Goal: Task Accomplishment & Management: Manage account settings

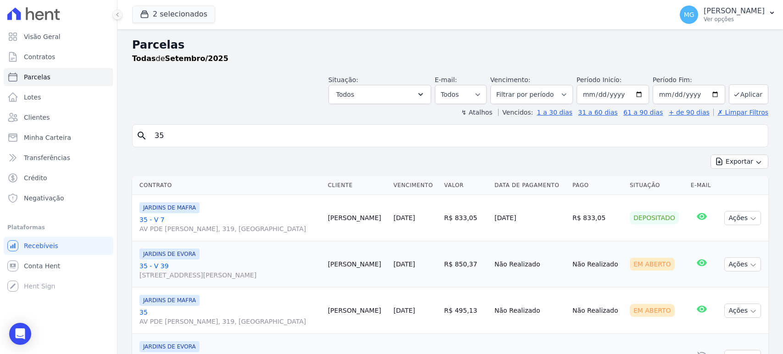
select select
click at [160, 14] on button "2 selecionados" at bounding box center [173, 14] width 83 height 17
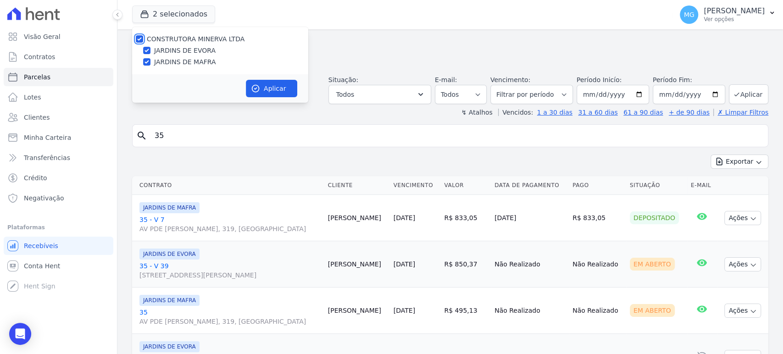
click at [139, 37] on input "CONSTRUTORA MINERVA LTDA" at bounding box center [139, 38] width 7 height 7
checkbox input "false"
click at [151, 53] on div "JARDINS DE EVORA" at bounding box center [220, 51] width 176 height 10
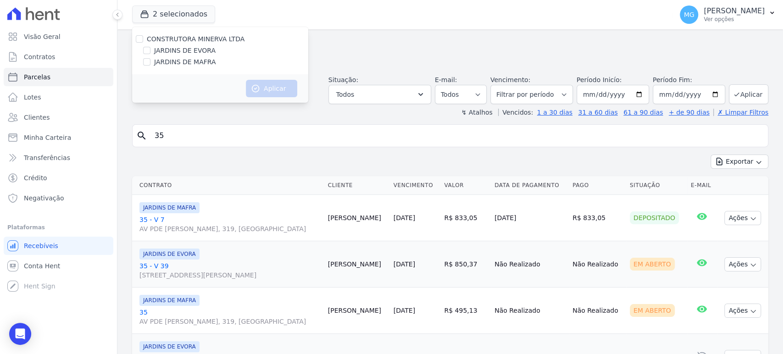
click at [150, 51] on div "JARDINS DE EVORA" at bounding box center [220, 51] width 176 height 10
click at [147, 50] on input "JARDINS DE EVORA" at bounding box center [146, 50] width 7 height 7
checkbox input "true"
click at [260, 90] on button "Aplicar" at bounding box center [271, 88] width 51 height 17
select select
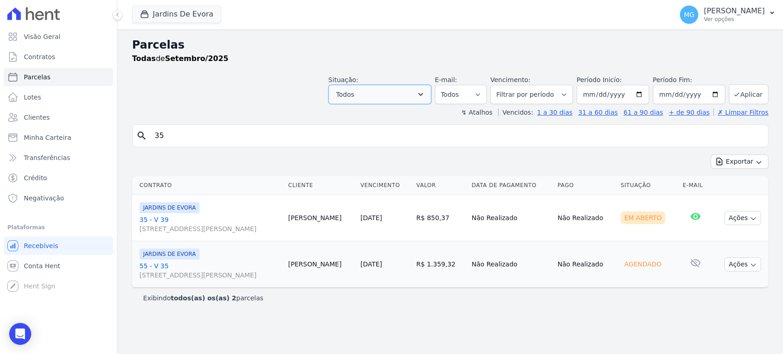
click at [375, 93] on button "Todos" at bounding box center [379, 94] width 103 height 19
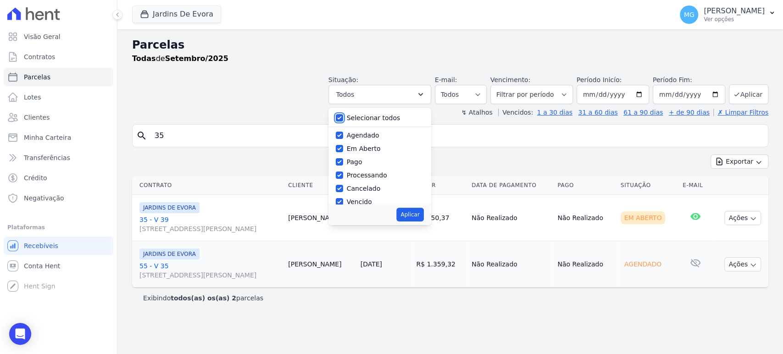
click at [343, 120] on input "Selecionar todos" at bounding box center [339, 117] width 7 height 7
checkbox input "false"
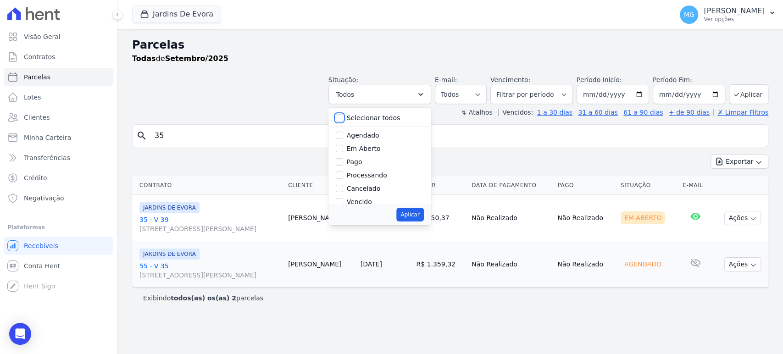
checkbox input "false"
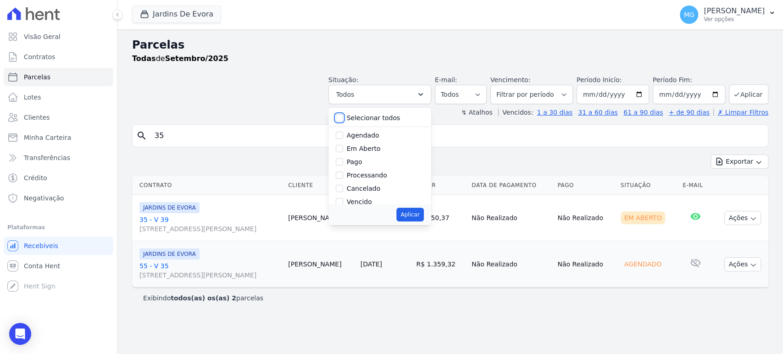
checkbox input "false"
drag, startPoint x: 354, startPoint y: 163, endPoint x: 407, endPoint y: 188, distance: 58.5
click at [343, 162] on input "Pago" at bounding box center [339, 161] width 7 height 7
checkbox input "true"
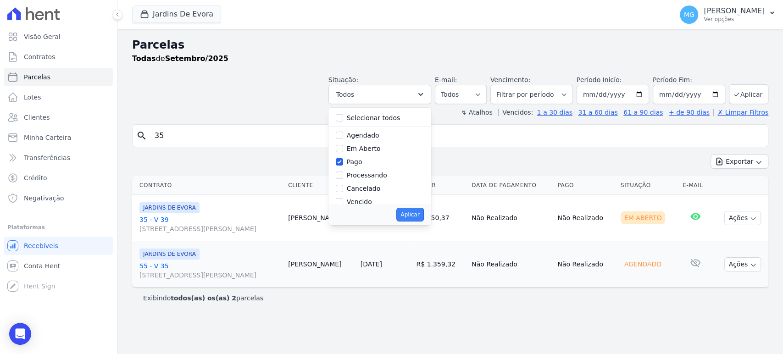
click at [423, 212] on button "Aplicar" at bounding box center [409, 215] width 27 height 14
select select "paid"
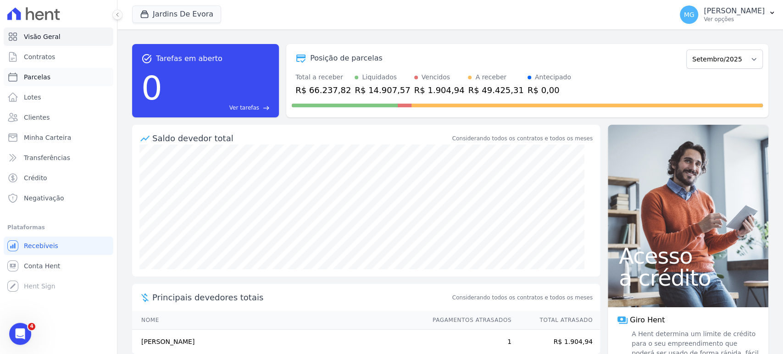
click at [46, 78] on span "Parcelas" at bounding box center [37, 76] width 27 height 9
select select
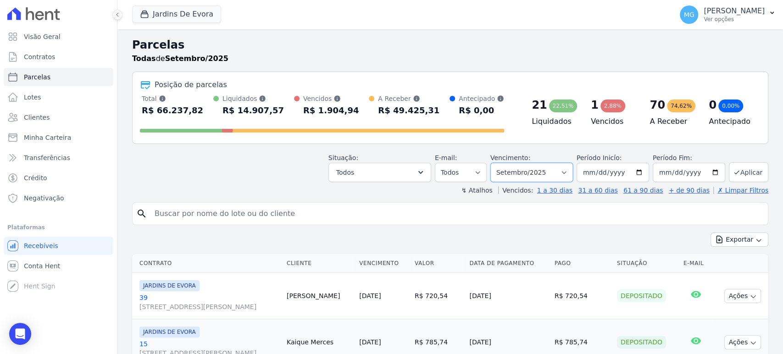
click at [519, 172] on select "Filtrar por período ──────── Todos os meses Agosto/2025 Setembro/2025 Outubro/2…" at bounding box center [531, 172] width 83 height 19
click at [520, 169] on select "Filtrar por período ──────── Todos os meses Agosto/2025 Setembro/2025 Outubro/2…" at bounding box center [531, 172] width 83 height 19
click at [545, 172] on select "Filtrar por período ──────── Todos os meses Agosto/2025 Setembro/2025 Outubro/2…" at bounding box center [531, 172] width 83 height 19
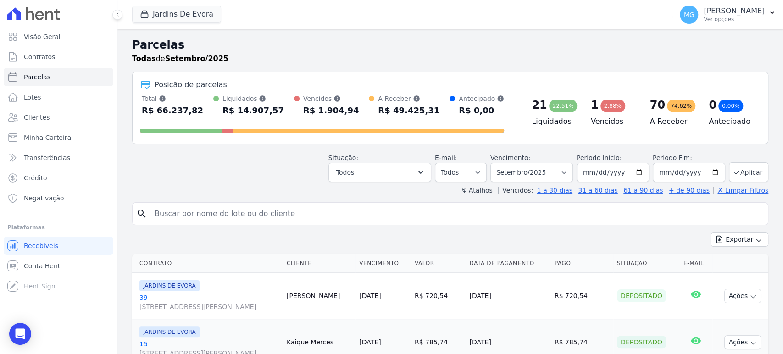
click at [330, 178] on div "Situação: Agendado Em Aberto Pago Processando Cancelado Vencido Transferindo De…" at bounding box center [450, 166] width 636 height 33
click at [384, 174] on button "Todos" at bounding box center [379, 172] width 103 height 19
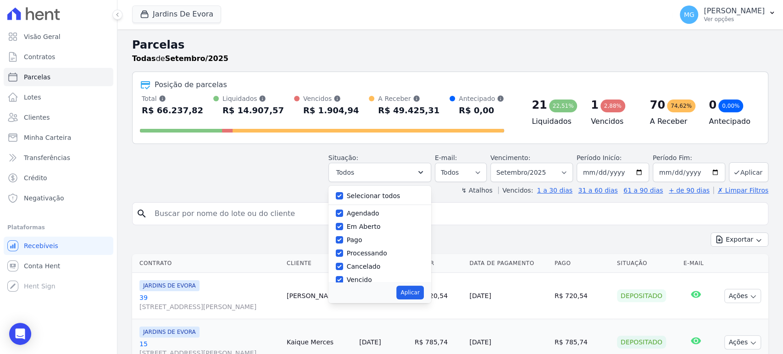
click at [343, 192] on div at bounding box center [339, 195] width 7 height 9
click at [343, 198] on input "Selecionar todos" at bounding box center [339, 195] width 7 height 7
checkbox input "false"
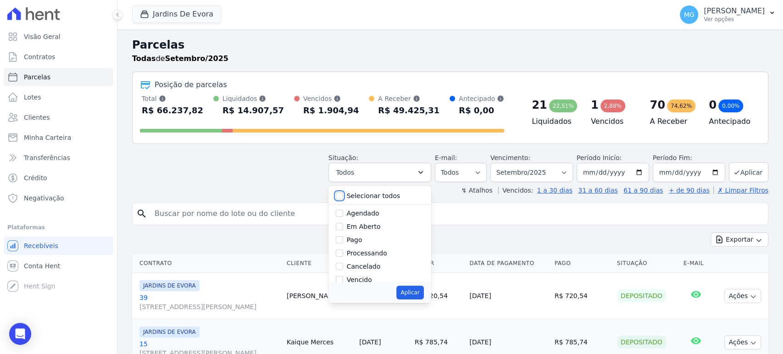
checkbox input "false"
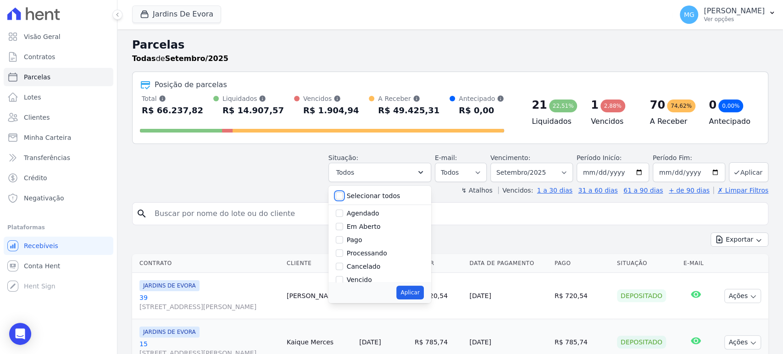
checkbox input "false"
click at [343, 241] on input "Pago" at bounding box center [339, 239] width 7 height 7
checkbox input "true"
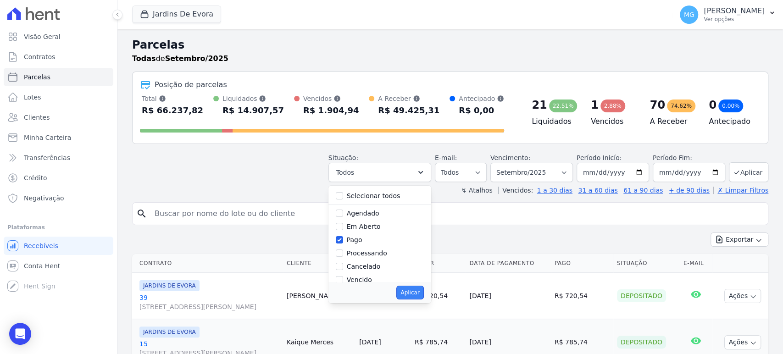
click at [415, 293] on button "Aplicar" at bounding box center [409, 293] width 27 height 14
select select "paid"
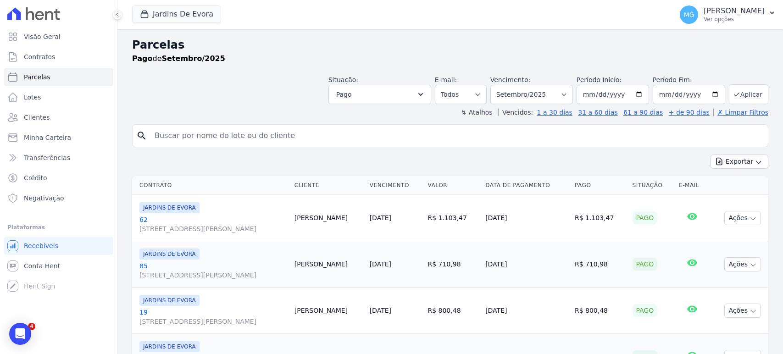
select select
click at [381, 95] on button "Pago" at bounding box center [379, 94] width 103 height 19
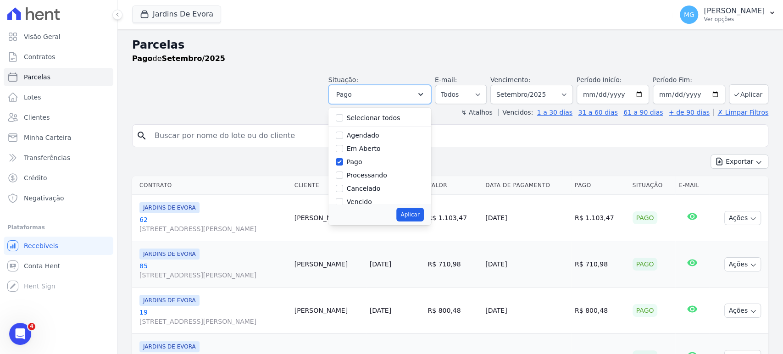
scroll to position [33, 0]
click at [360, 139] on label "Processando" at bounding box center [367, 141] width 40 height 7
click at [343, 139] on input "Processando" at bounding box center [339, 141] width 7 height 7
checkbox input "true"
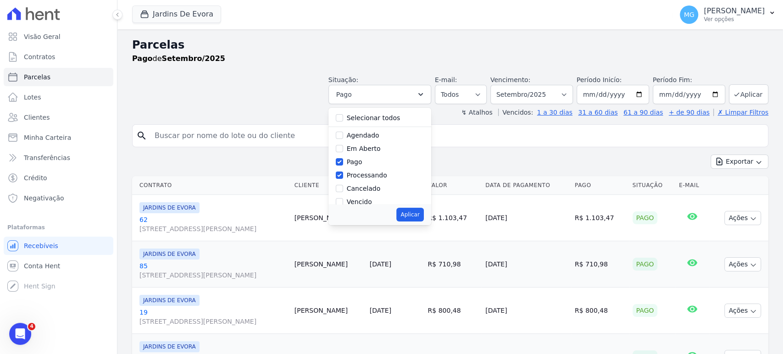
click at [351, 173] on div "Processando" at bounding box center [380, 175] width 88 height 13
drag, startPoint x: 345, startPoint y: 161, endPoint x: 347, endPoint y: 175, distance: 13.9
click at [343, 164] on input "Pago" at bounding box center [339, 161] width 7 height 7
checkbox input "false"
click at [343, 176] on input "Processando" at bounding box center [339, 175] width 7 height 7
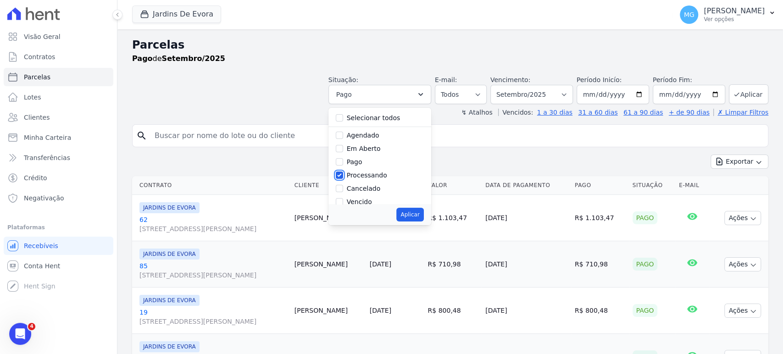
checkbox input "false"
click at [343, 120] on input "Selecionar todos" at bounding box center [339, 117] width 7 height 7
checkbox input "true"
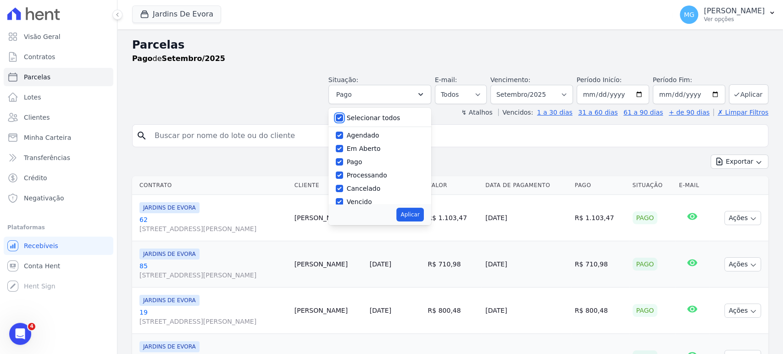
checkbox input "true"
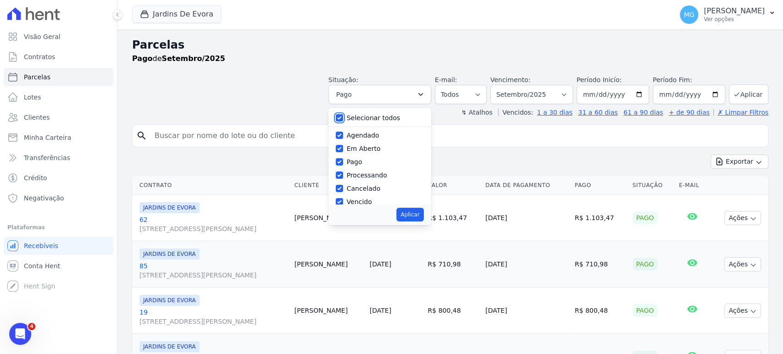
checkbox input "true"
click at [423, 215] on button "Aplicar" at bounding box center [409, 215] width 27 height 14
select select "scheduled"
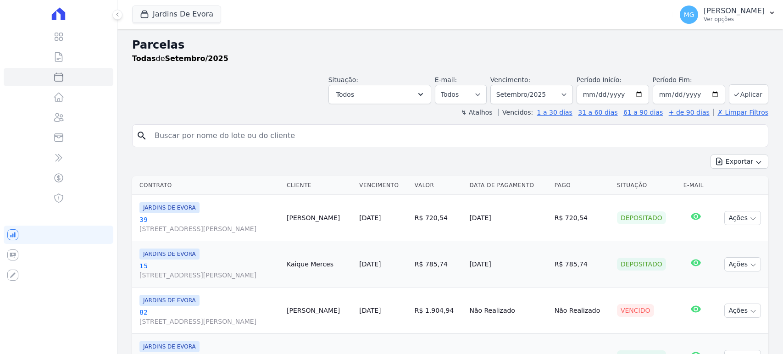
select select
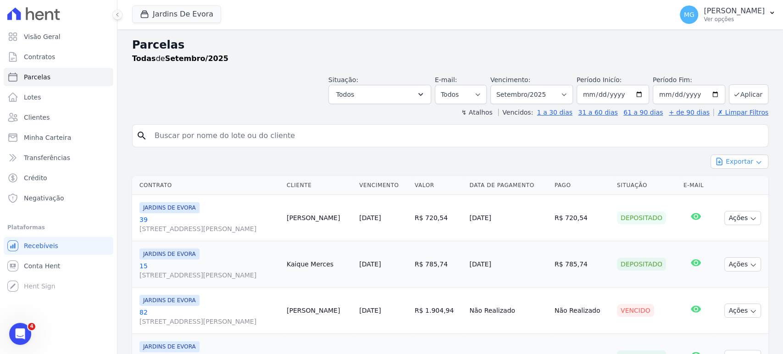
click at [718, 164] on icon "button" at bounding box center [719, 161] width 9 height 9
click at [732, 201] on span "Exportar CSV" at bounding box center [738, 199] width 49 height 9
click at [142, 18] on icon "button" at bounding box center [144, 14] width 9 height 9
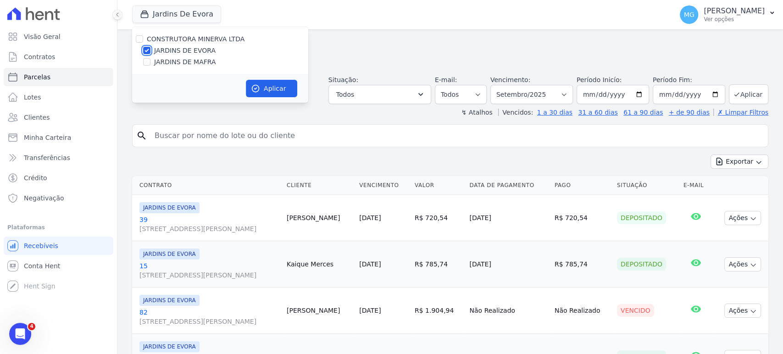
click at [147, 48] on input "JARDINS DE EVORA" at bounding box center [146, 50] width 7 height 7
checkbox input "false"
click at [145, 59] on input "JARDINS DE MAFRA" at bounding box center [146, 61] width 7 height 7
checkbox input "true"
click at [286, 83] on button "Aplicar" at bounding box center [271, 88] width 51 height 17
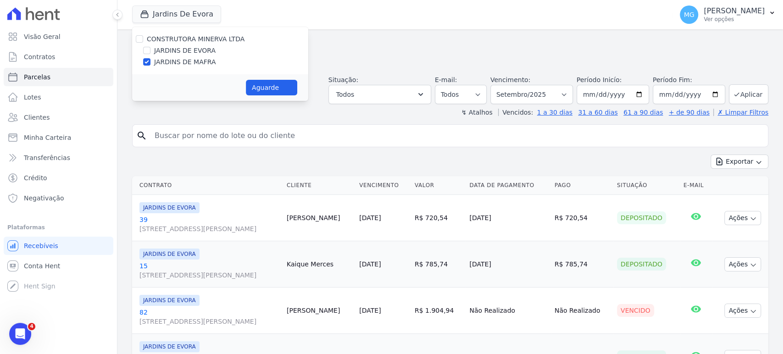
select select
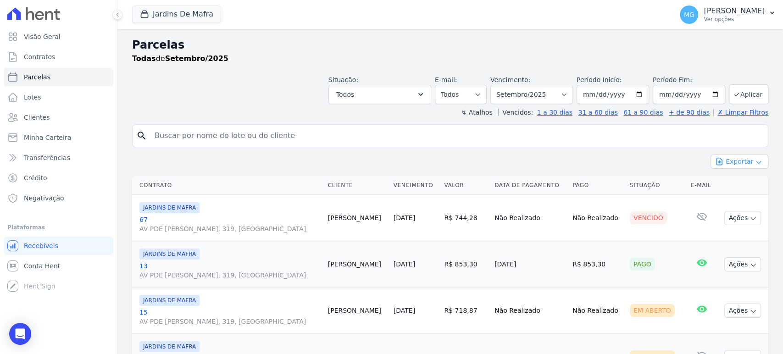
click at [740, 164] on button "Exportar" at bounding box center [740, 162] width 58 height 14
click at [732, 199] on span "Exportar CSV" at bounding box center [738, 199] width 49 height 9
click at [36, 157] on span "Transferências" at bounding box center [47, 157] width 46 height 9
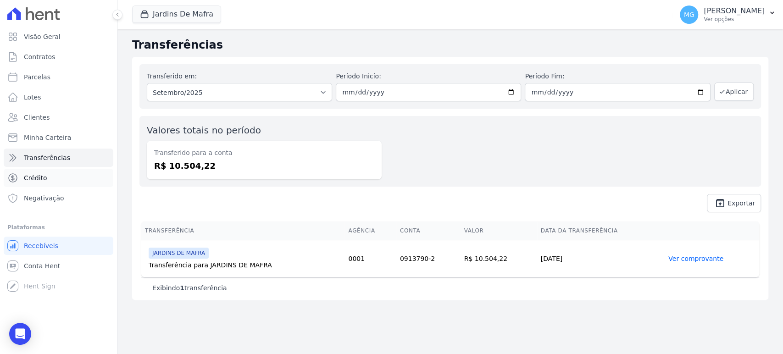
click at [37, 178] on span "Crédito" at bounding box center [35, 177] width 23 height 9
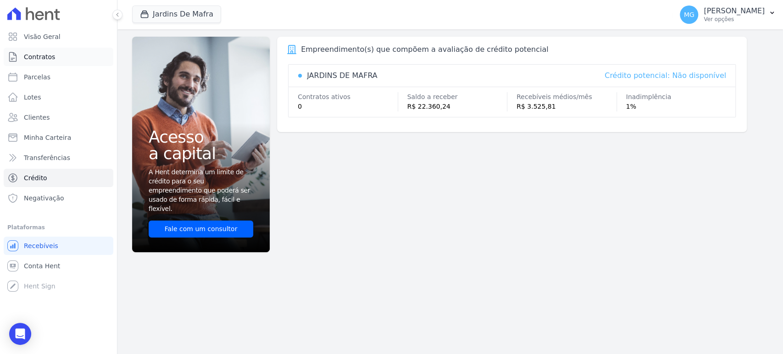
click at [53, 61] on link "Contratos" at bounding box center [59, 57] width 110 height 18
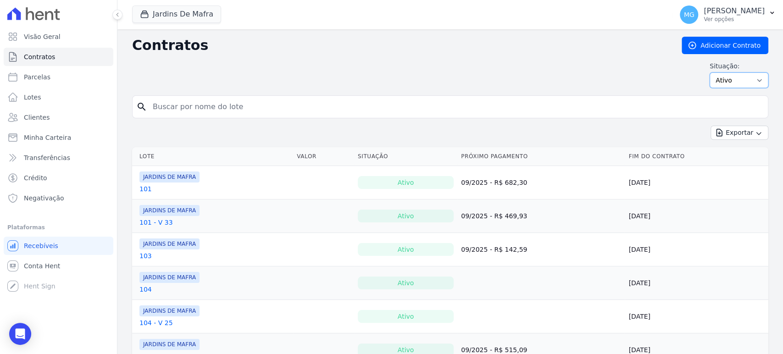
click at [725, 76] on select "Ativo Todos Pausado Distratado Rascunho Expirado Encerrado" at bounding box center [739, 80] width 59 height 16
click at [504, 82] on div "Situação: Ativo Todos Pausado Distratado Rascunho Expirado Encerrado" at bounding box center [450, 74] width 636 height 27
click at [48, 32] on link "Visão Geral" at bounding box center [59, 37] width 110 height 18
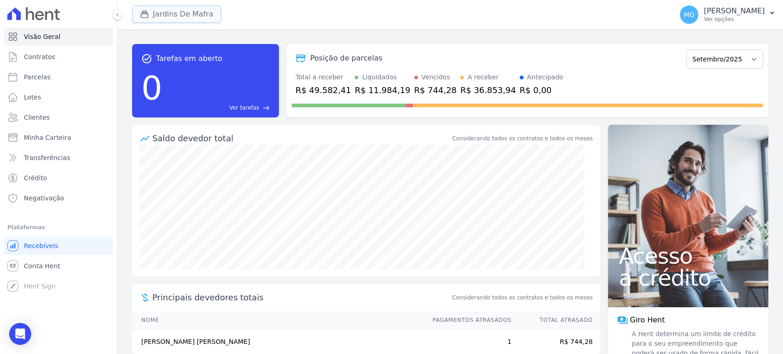
click at [150, 13] on div "button" at bounding box center [146, 14] width 13 height 9
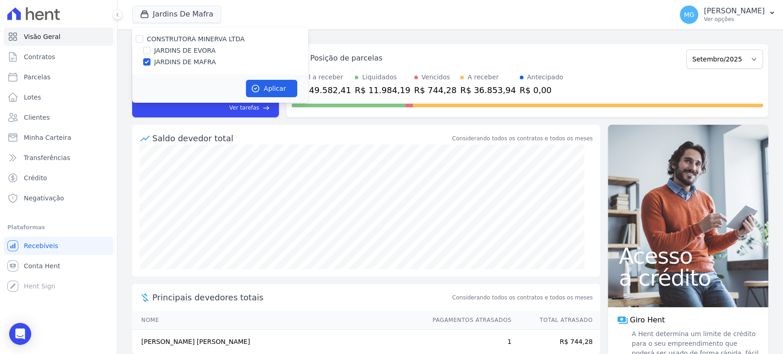
click at [162, 40] on label "CONSTRUTORA MINERVA LTDA" at bounding box center [196, 38] width 98 height 7
click at [143, 40] on input "CONSTRUTORA MINERVA LTDA" at bounding box center [139, 38] width 7 height 7
checkbox input "true"
click at [258, 87] on icon "button" at bounding box center [255, 88] width 9 height 9
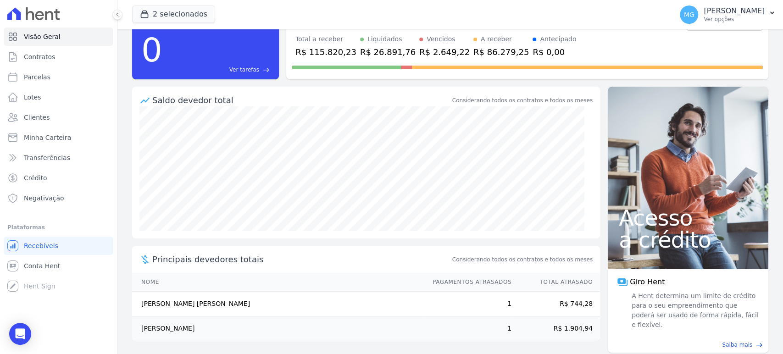
scroll to position [39, 0]
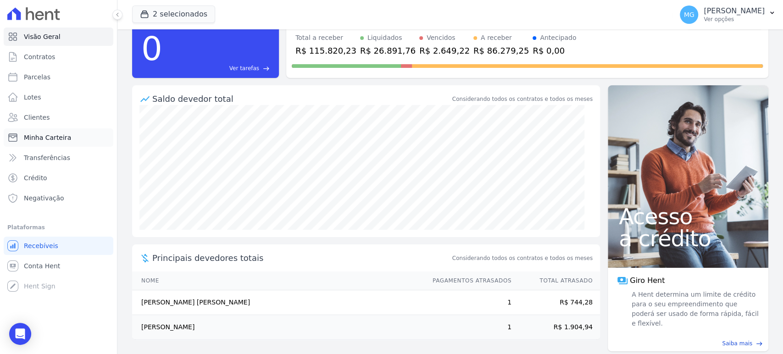
click at [44, 138] on span "Minha Carteira" at bounding box center [47, 137] width 47 height 9
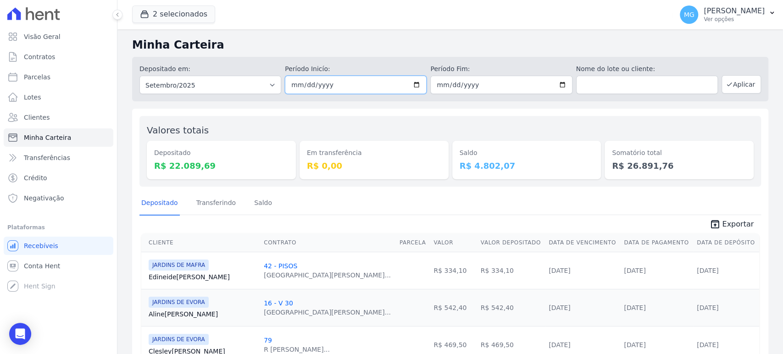
click at [392, 82] on input "[DATE]" at bounding box center [356, 85] width 142 height 18
click at [412, 83] on input "[DATE]" at bounding box center [356, 85] width 142 height 18
type input "[DATE]"
click at [737, 84] on button "Aplicar" at bounding box center [741, 84] width 39 height 18
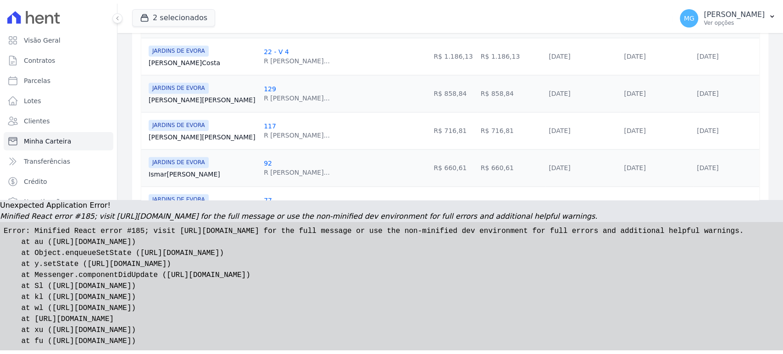
scroll to position [1024, 0]
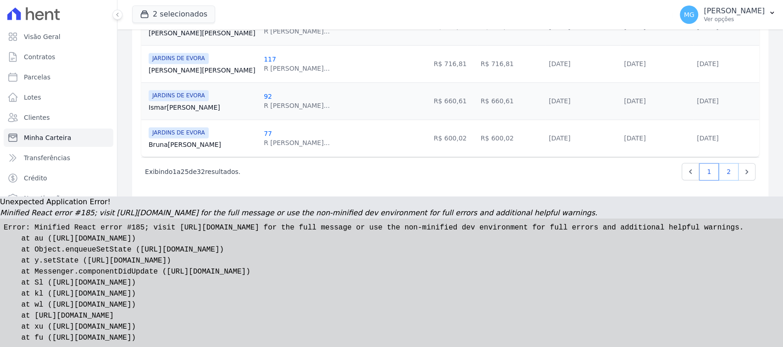
click at [719, 171] on link "2" at bounding box center [729, 171] width 20 height 17
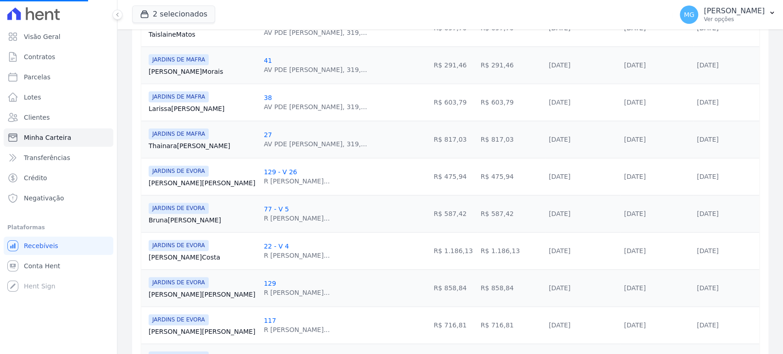
scroll to position [704, 0]
